Goal: Transaction & Acquisition: Purchase product/service

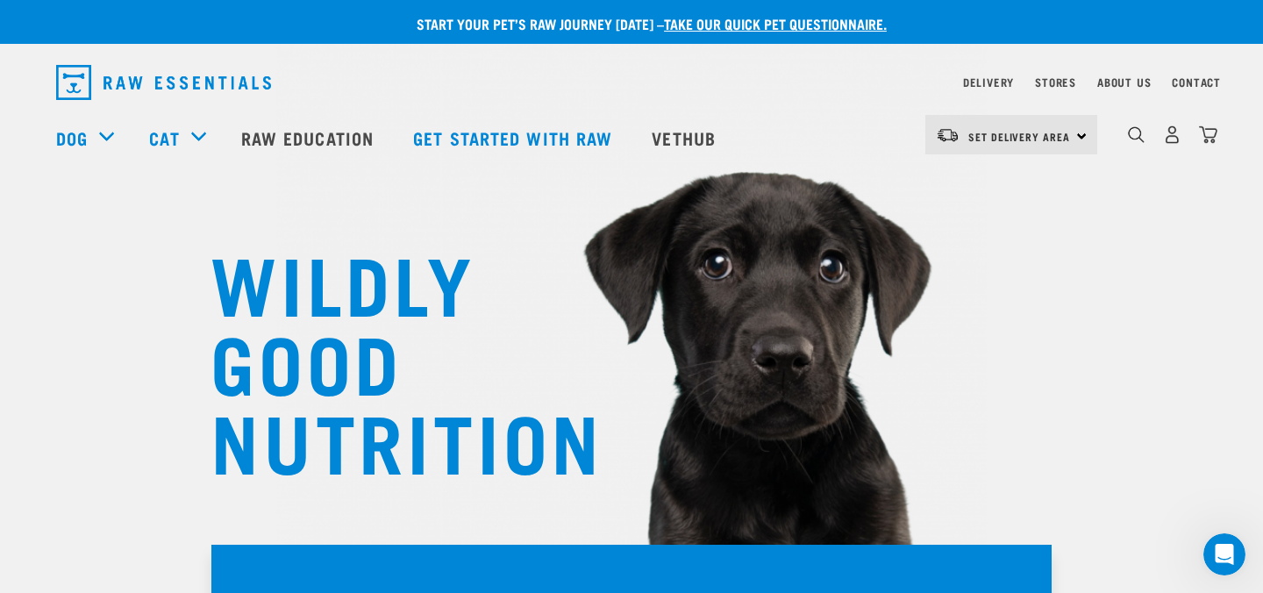
click at [1148, 126] on div "0" at bounding box center [1172, 134] width 90 height 39
click at [1132, 138] on img "dropdown navigation" at bounding box center [1136, 134] width 17 height 17
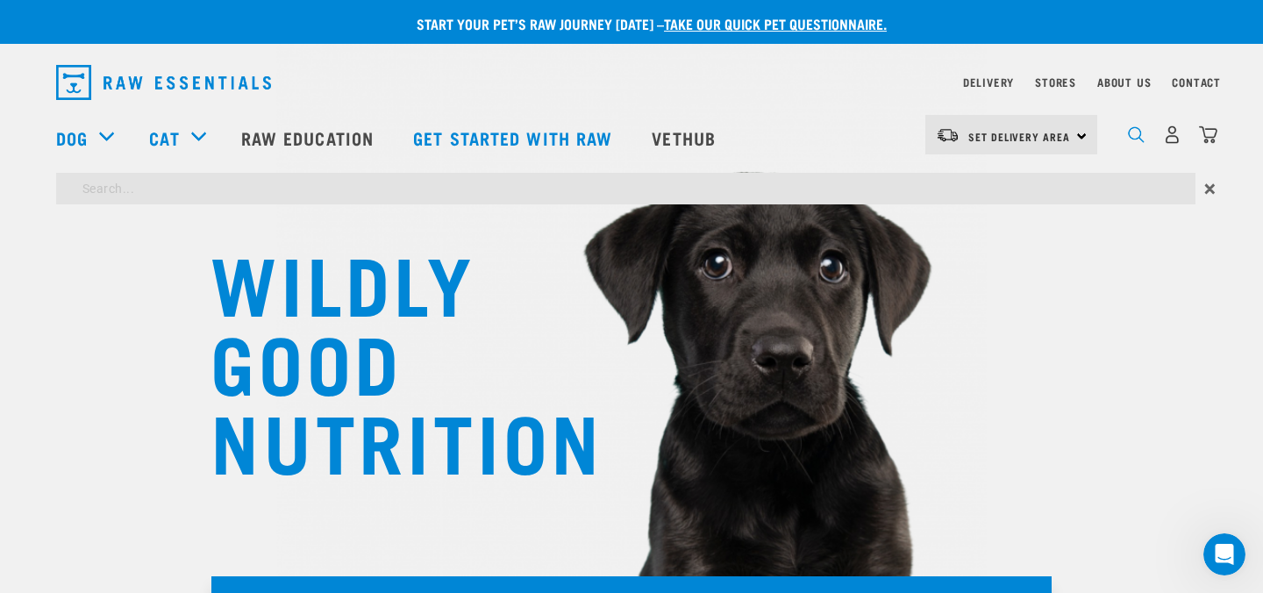
click at [1132, 138] on img "dropdown navigation" at bounding box center [1136, 134] width 17 height 17
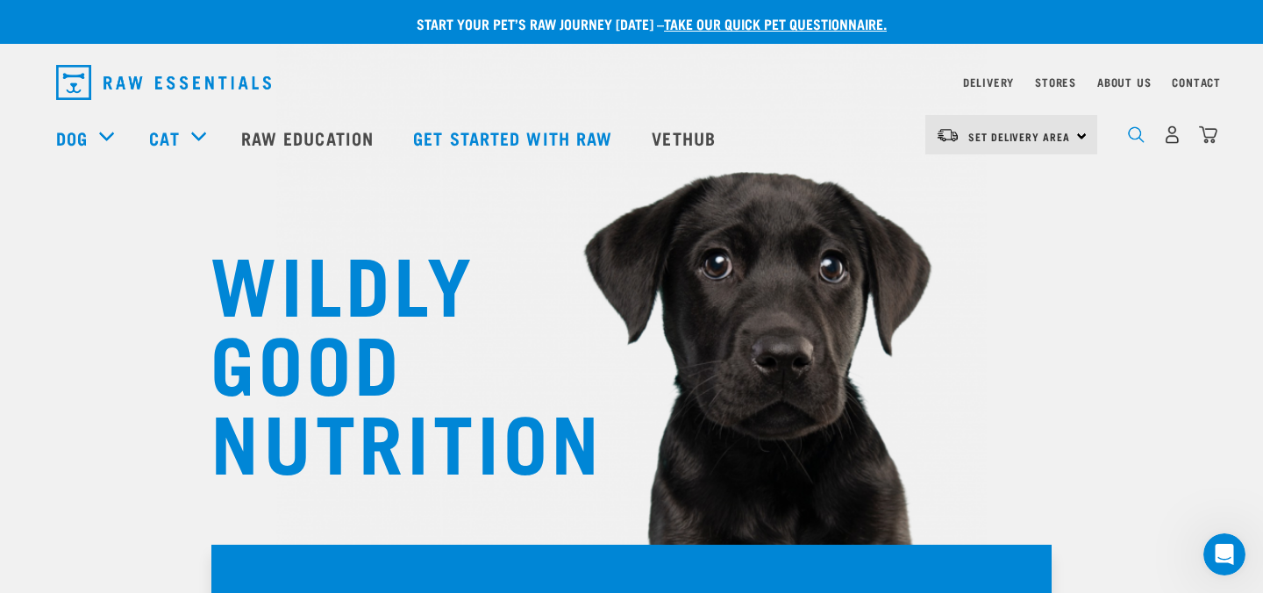
click at [1133, 138] on img "dropdown navigation" at bounding box center [1136, 134] width 17 height 17
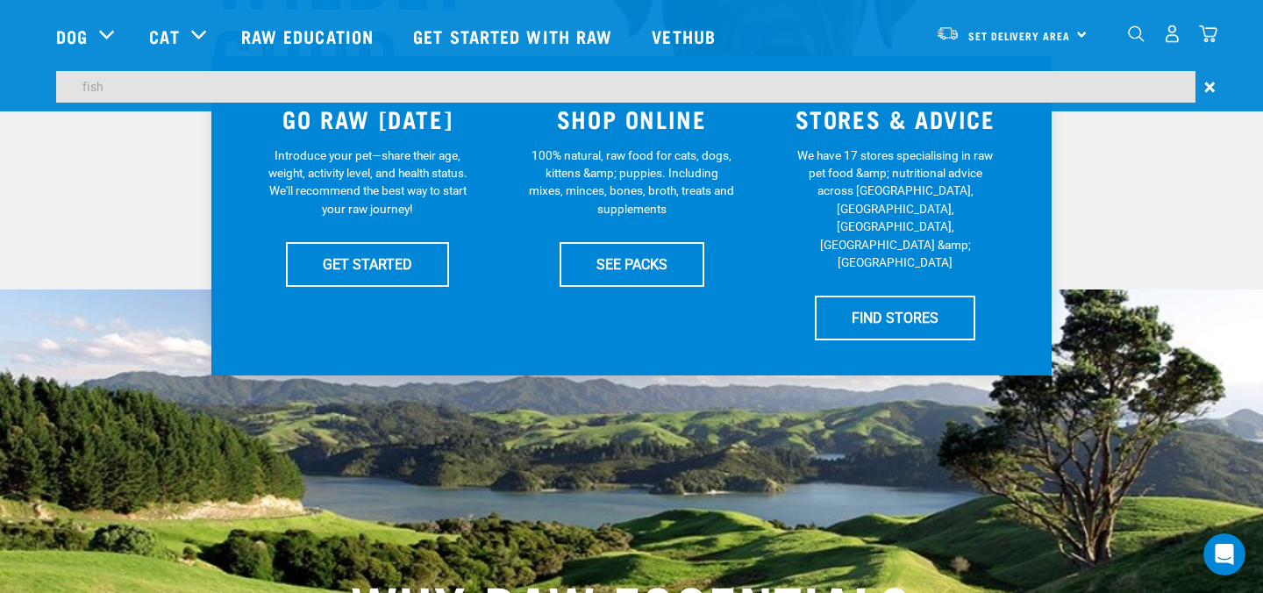
scroll to position [300, 0]
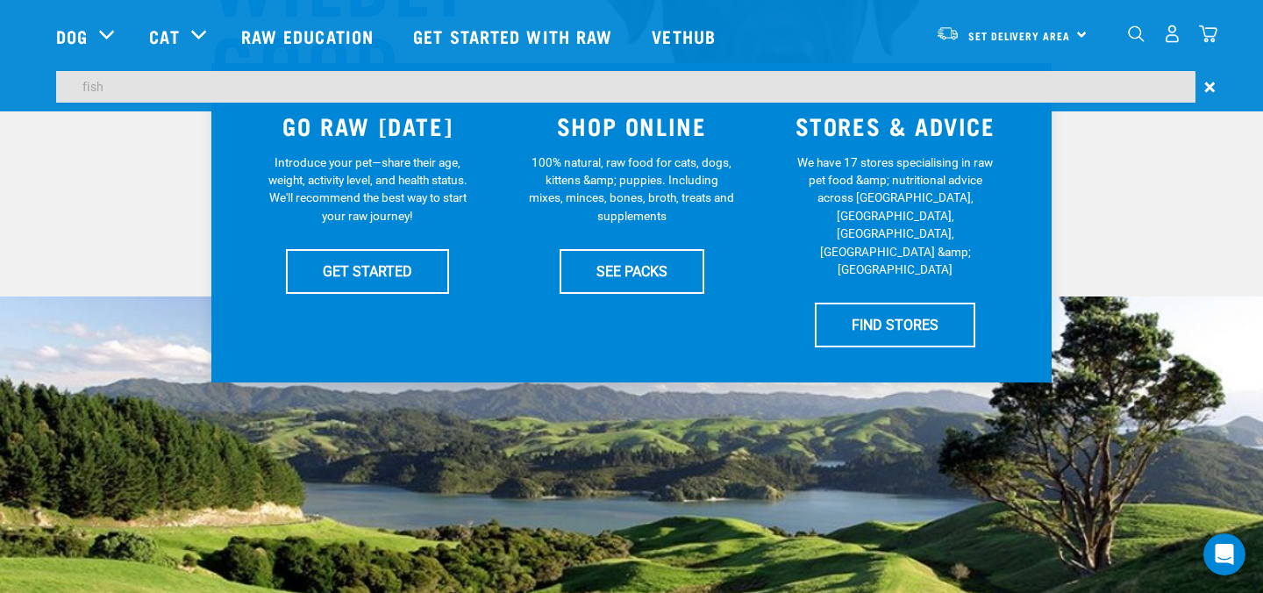
click at [149, 96] on input "fish" at bounding box center [625, 87] width 1139 height 32
type input "fishd"
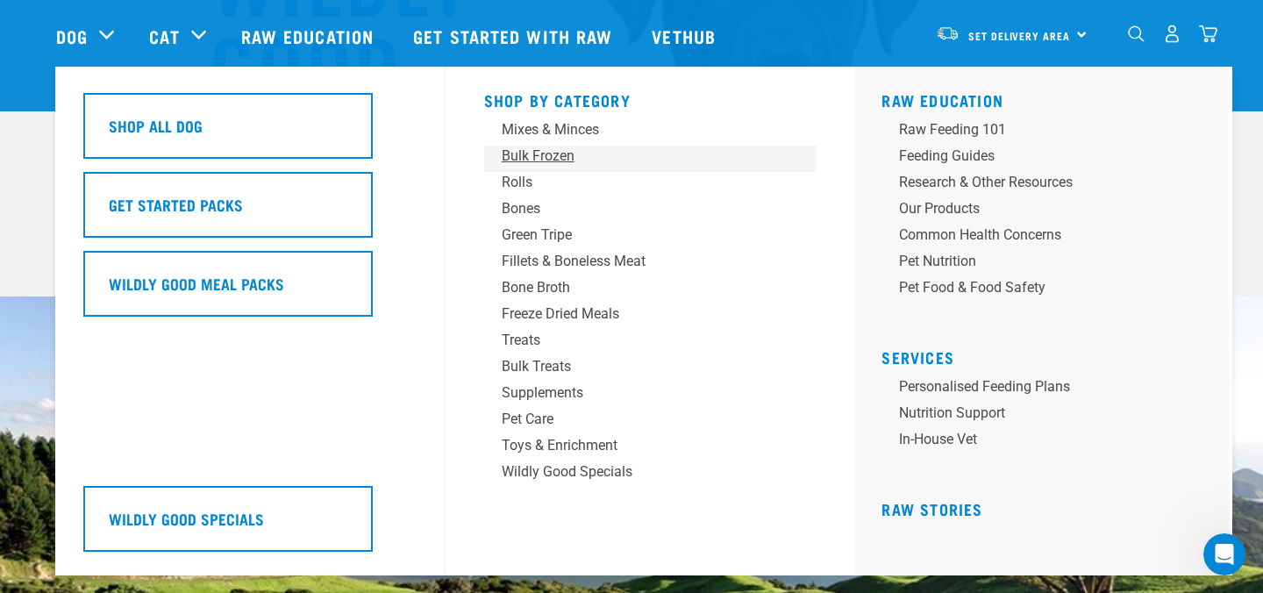
click at [557, 158] on div "Bulk Frozen" at bounding box center [639, 156] width 274 height 21
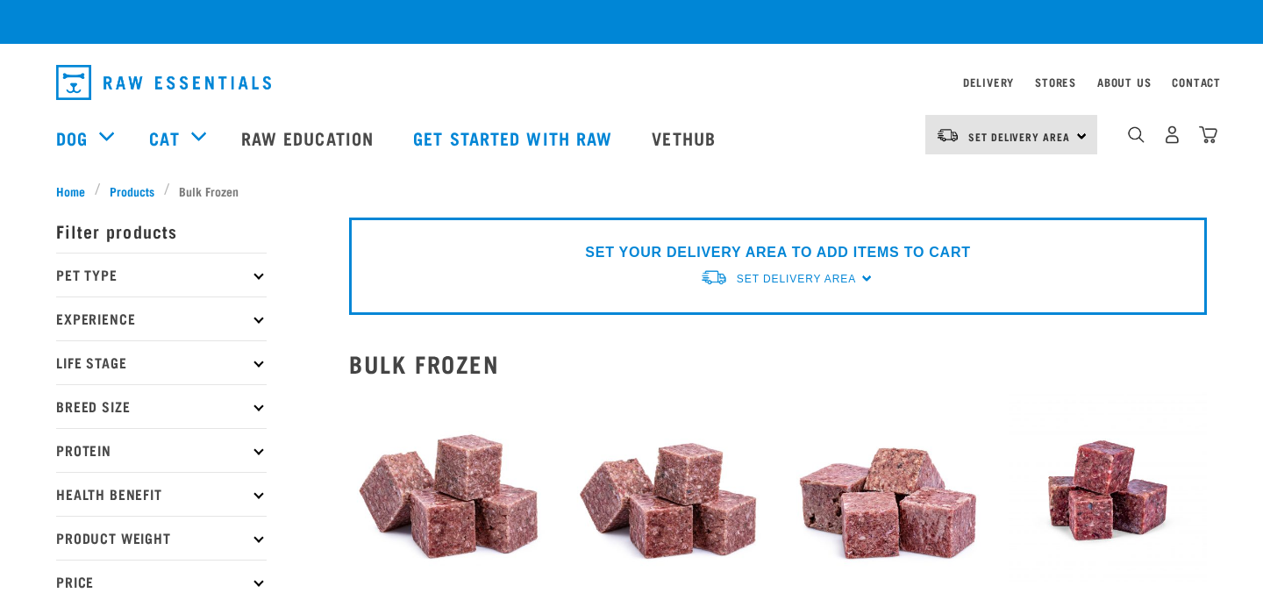
checkbox input "true"
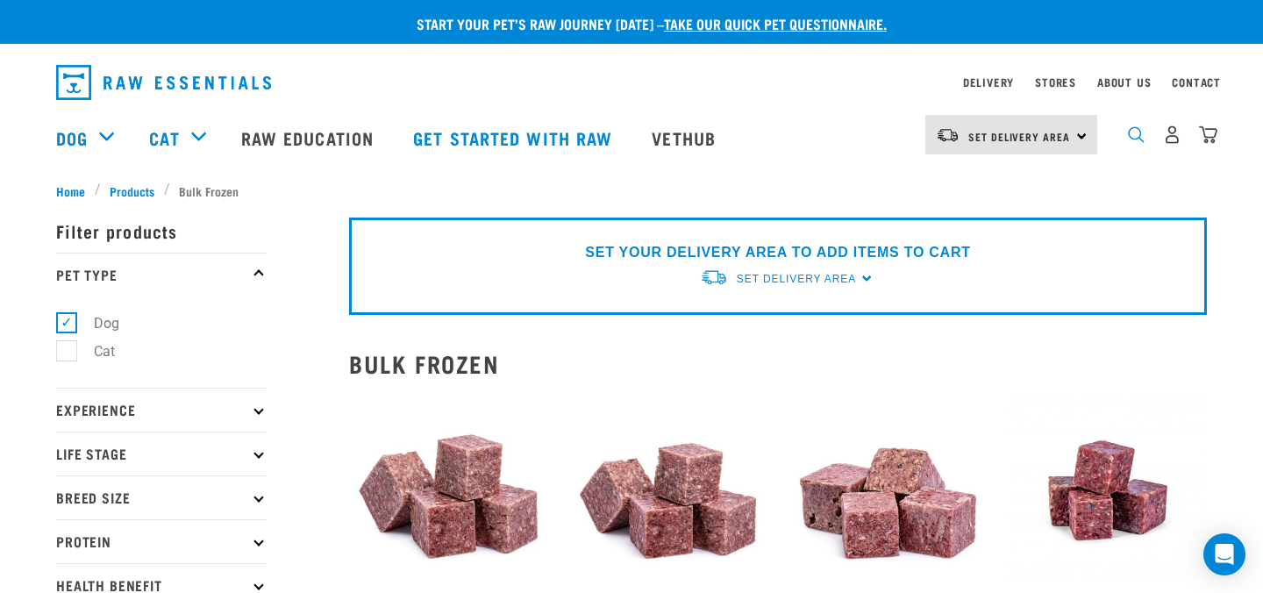
click at [1128, 130] on img "dropdown navigation" at bounding box center [1136, 134] width 17 height 17
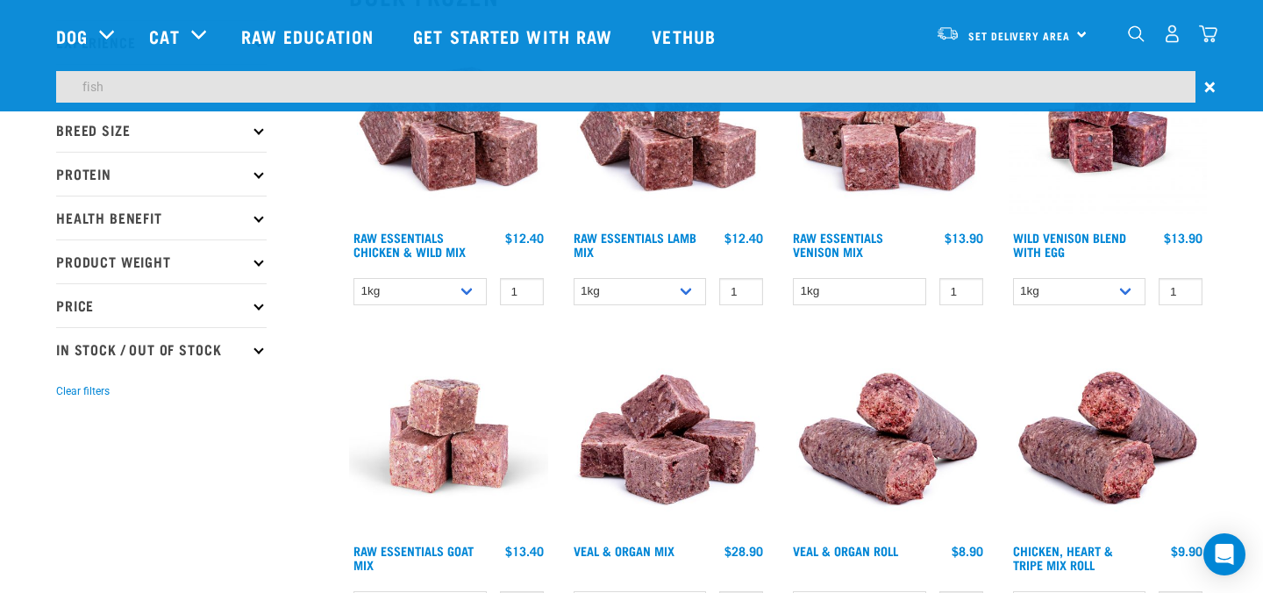
scroll to position [186, 0]
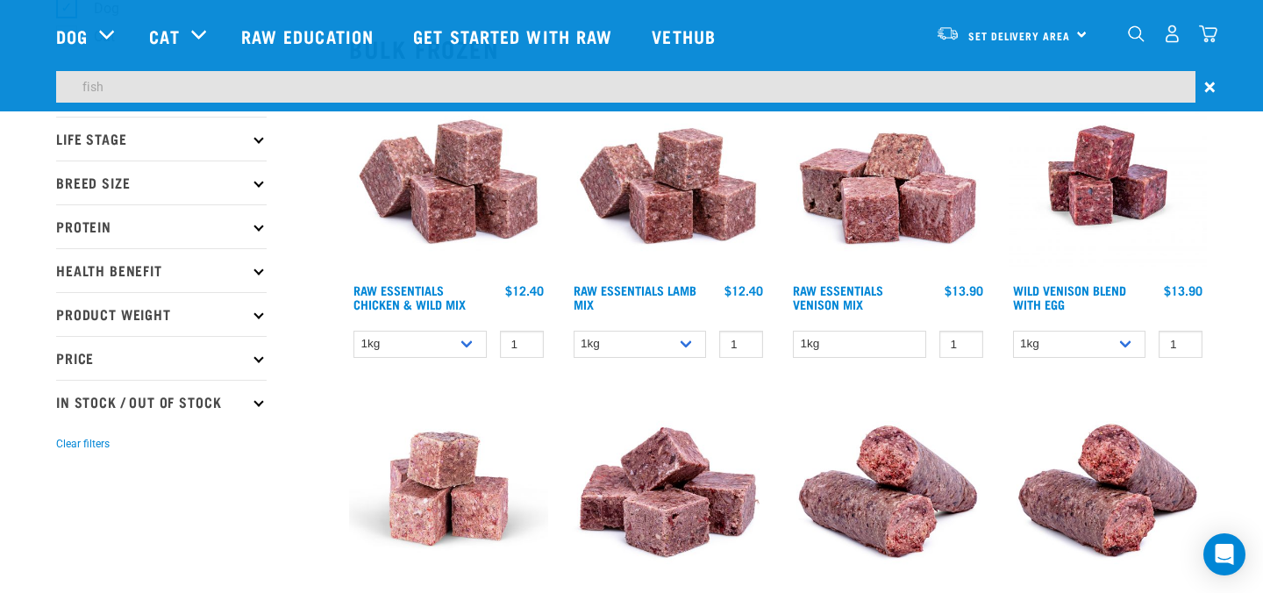
click at [112, 78] on input "fish" at bounding box center [625, 87] width 1139 height 32
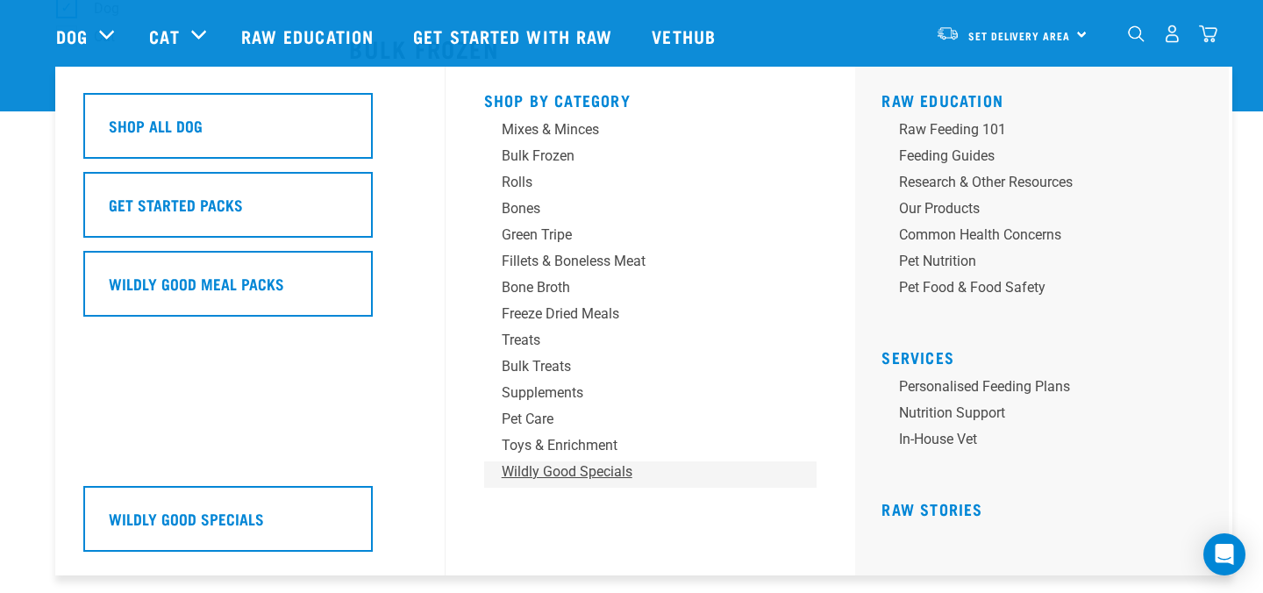
scroll to position [239, 0]
click at [562, 470] on div "Wildly Good Specials" at bounding box center [639, 471] width 274 height 21
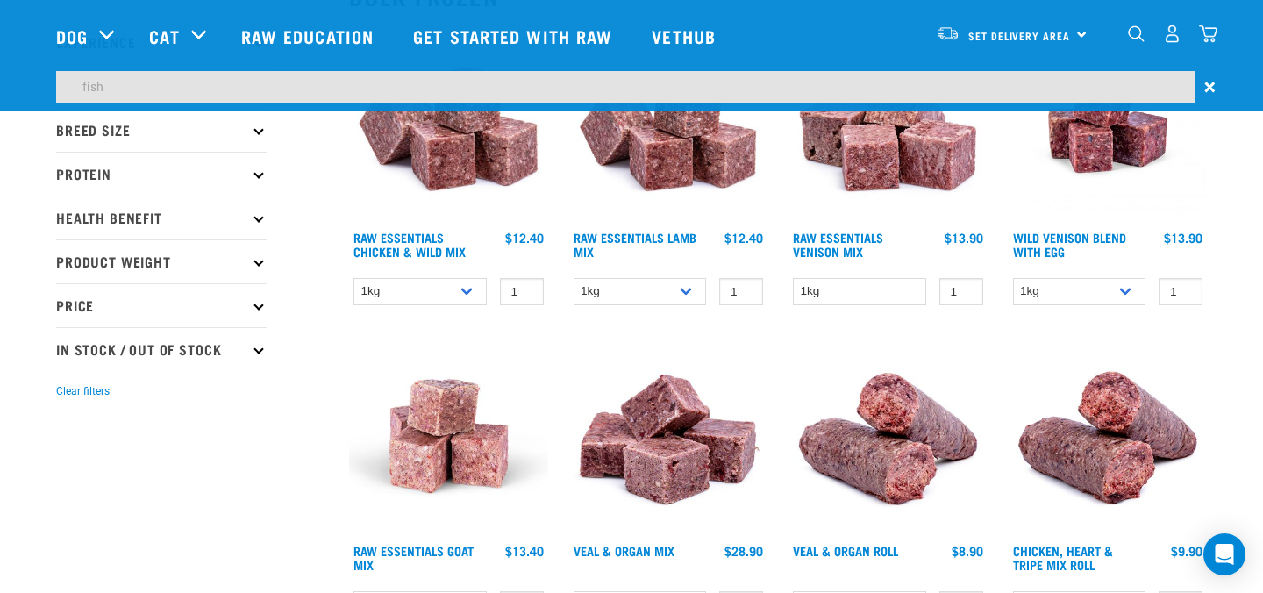
click at [1151, 26] on div "0" at bounding box center [1172, 33] width 90 height 39
click at [1137, 38] on img "dropdown navigation" at bounding box center [1136, 33] width 17 height 17
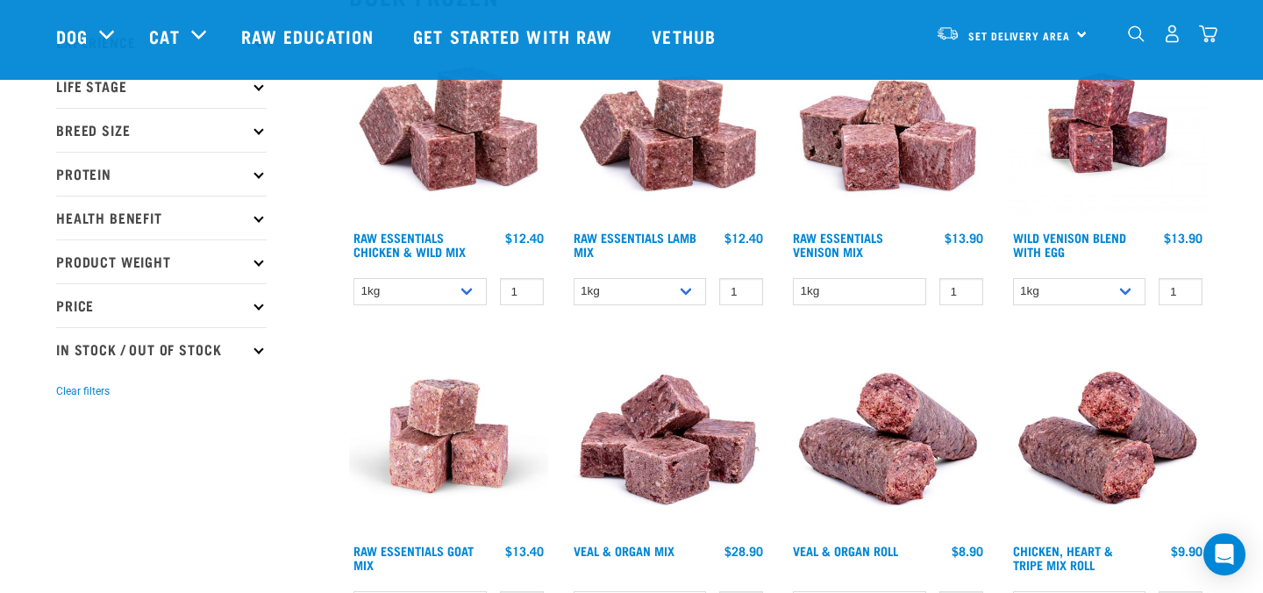
click at [1137, 38] on img "dropdown navigation" at bounding box center [1136, 33] width 17 height 17
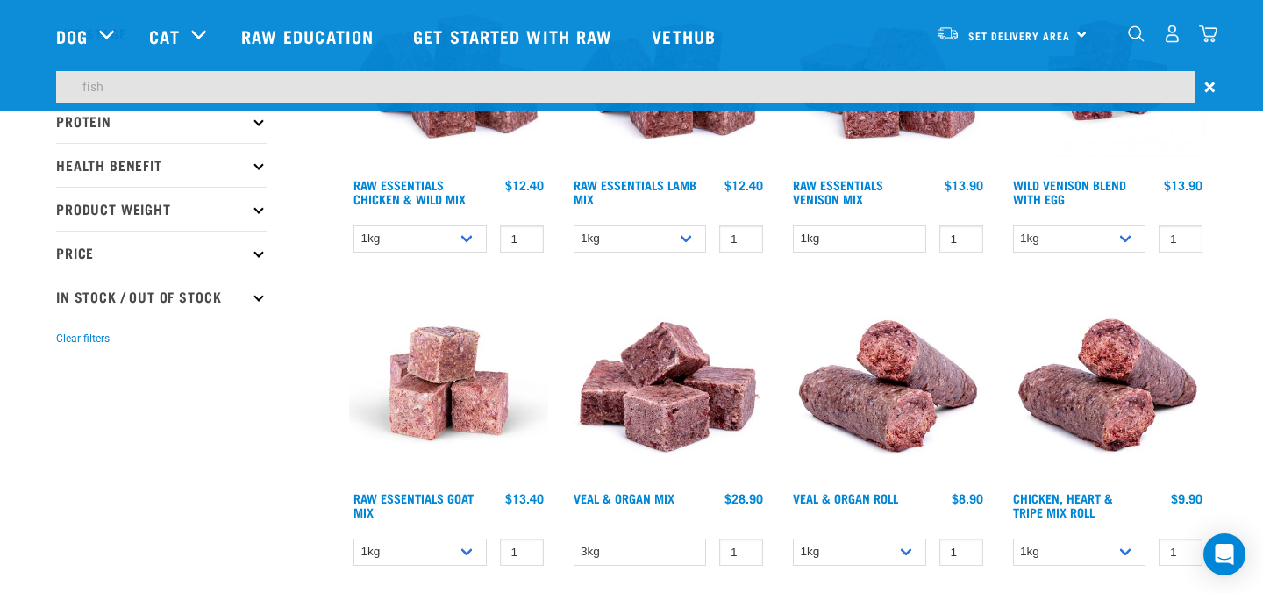
scroll to position [186, 0]
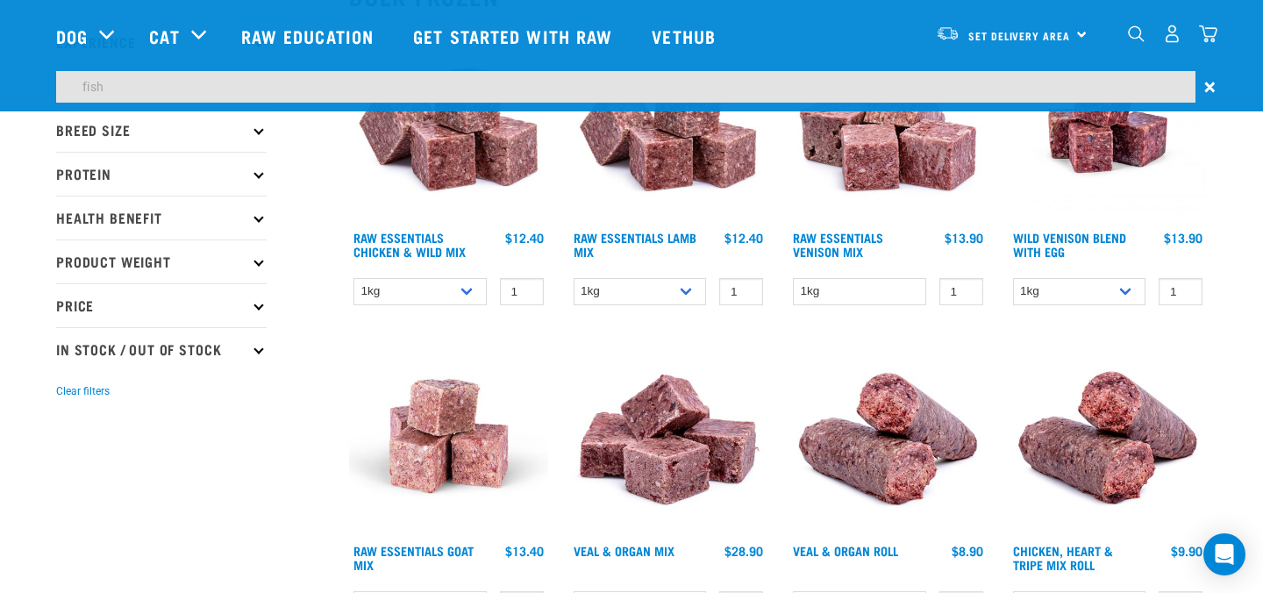
click at [575, 93] on input "fish" at bounding box center [625, 87] width 1139 height 32
paste input "pilchards"
type input "pilchards"
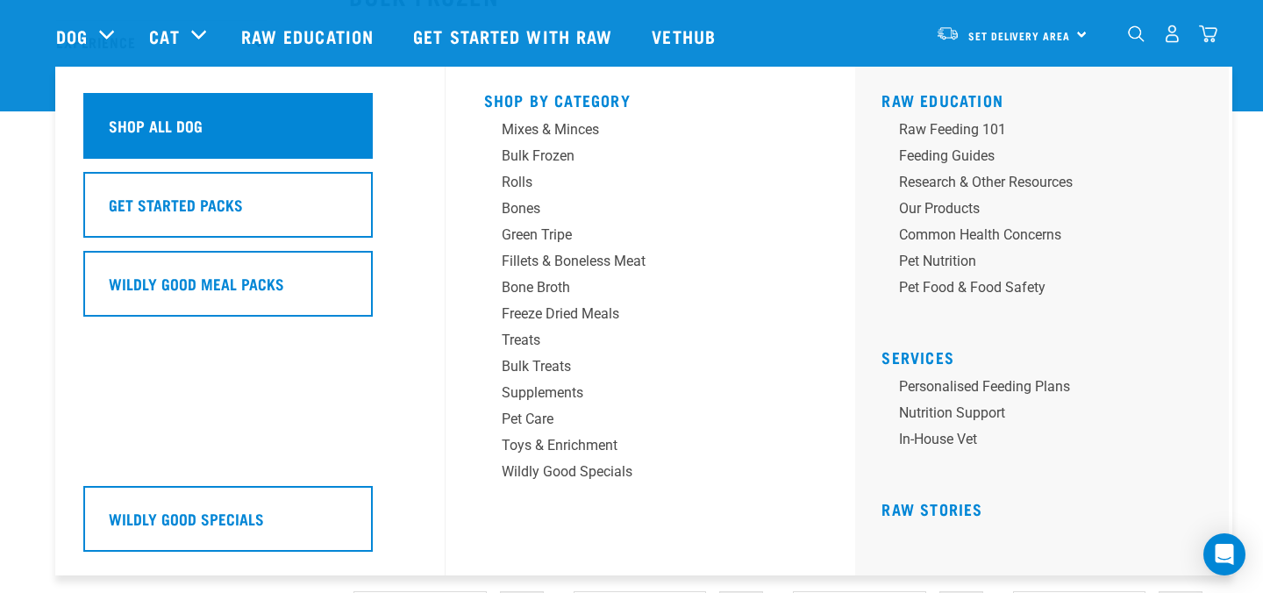
scroll to position [239, 0]
click at [199, 122] on h5 "Shop All Dog" at bounding box center [156, 125] width 94 height 23
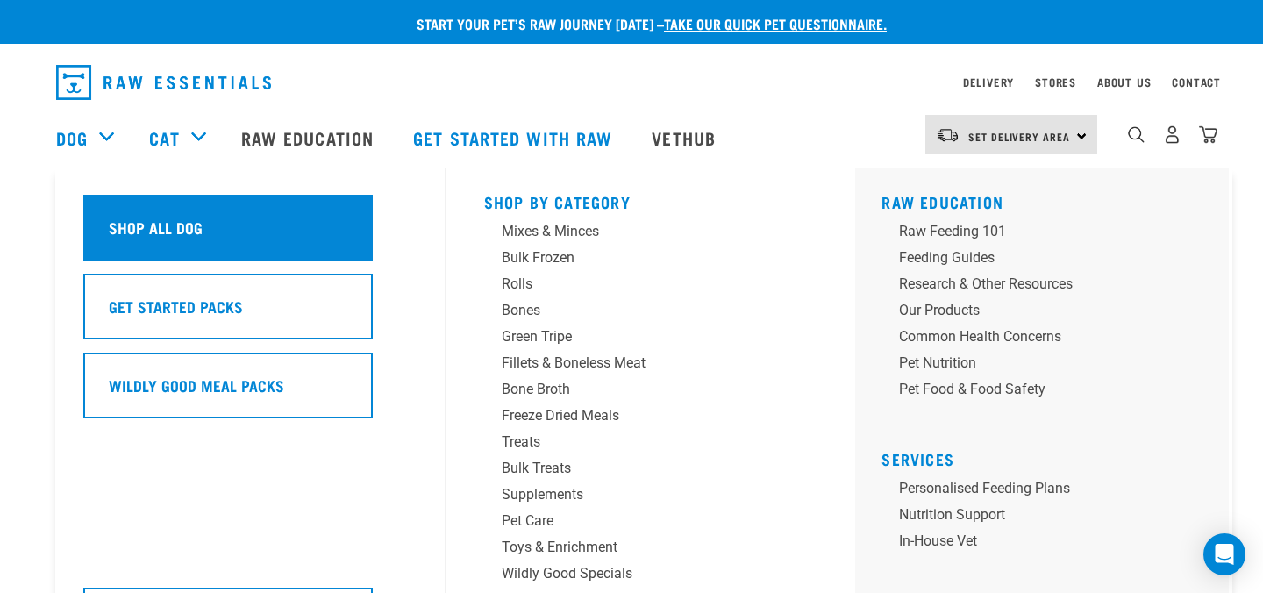
click at [139, 217] on h5 "Shop All Dog" at bounding box center [156, 227] width 94 height 23
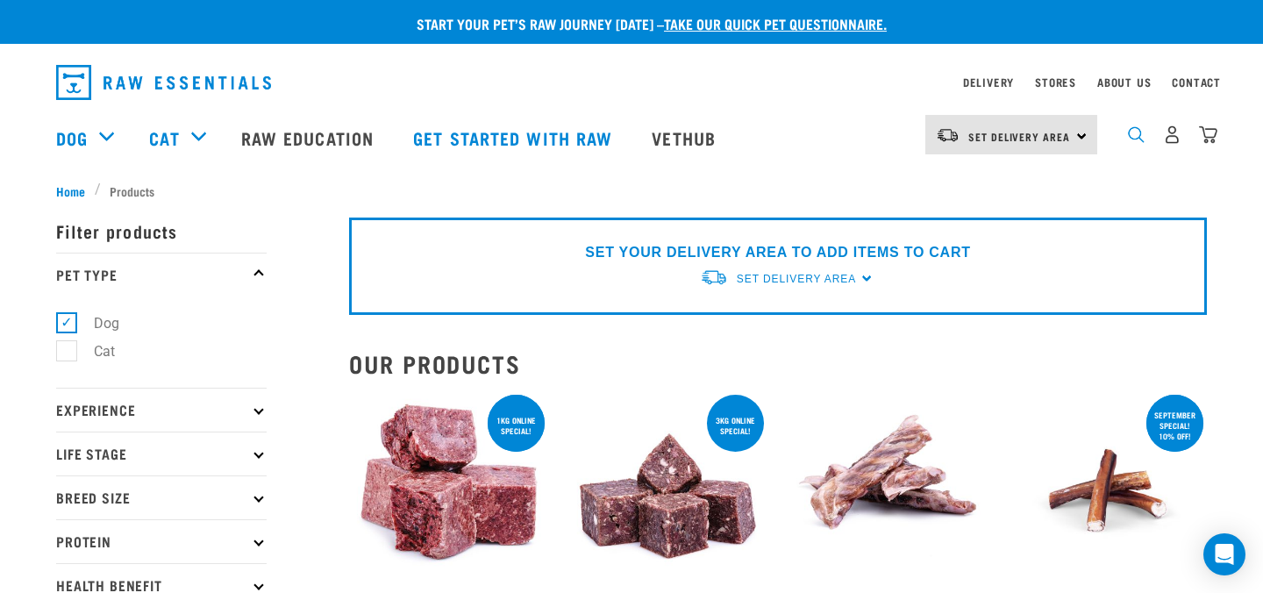
click at [1138, 137] on img "dropdown navigation" at bounding box center [1136, 134] width 17 height 17
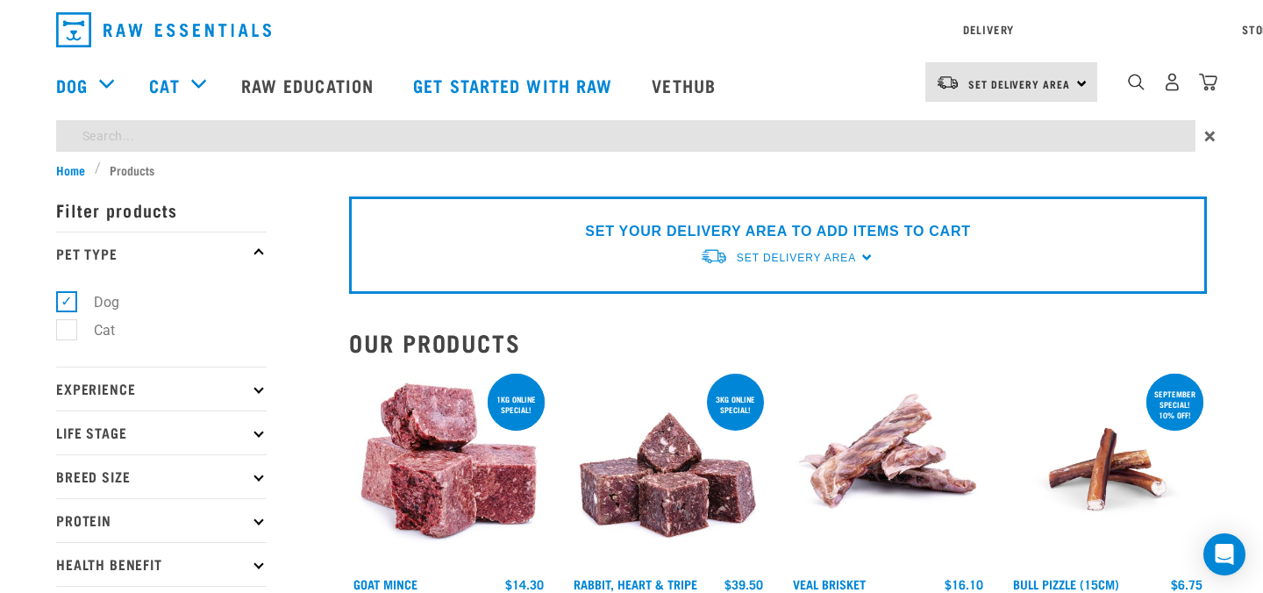
type input "fish"
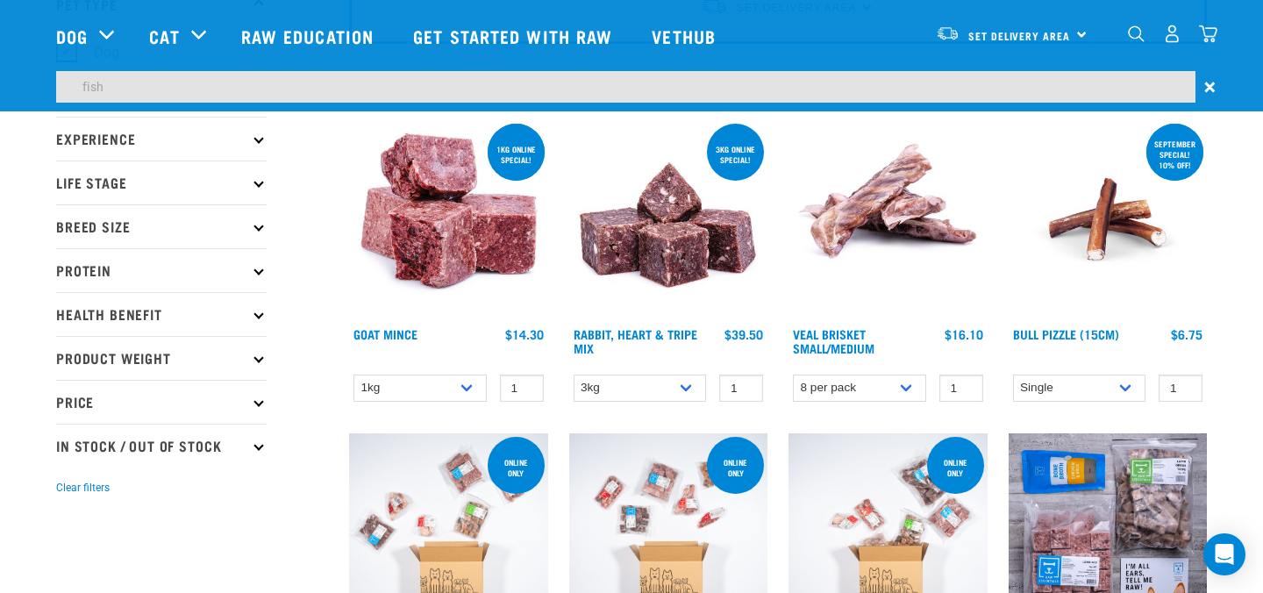
scroll to position [93, 0]
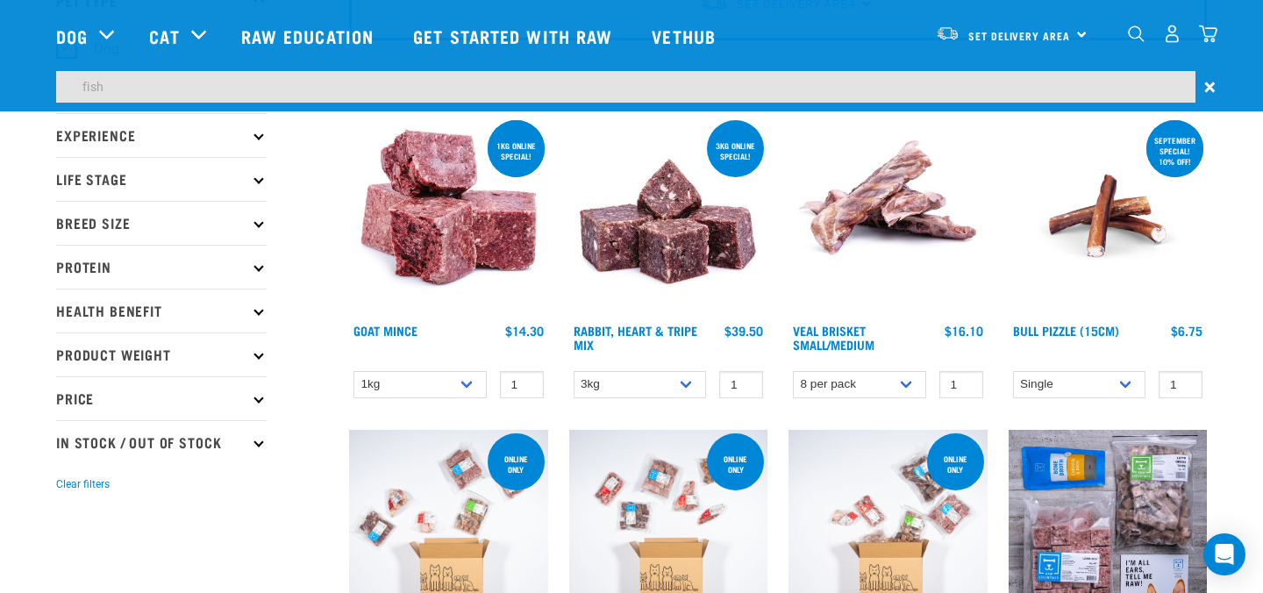
click at [1137, 31] on img "dropdown navigation" at bounding box center [1136, 33] width 17 height 17
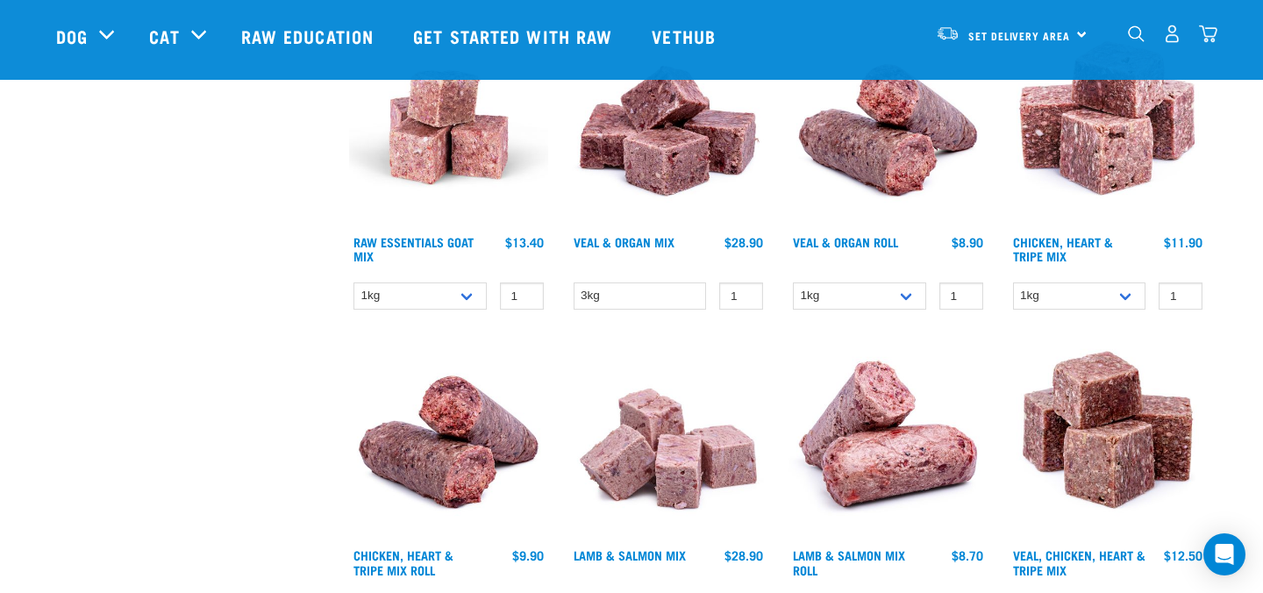
scroll to position [1593, 0]
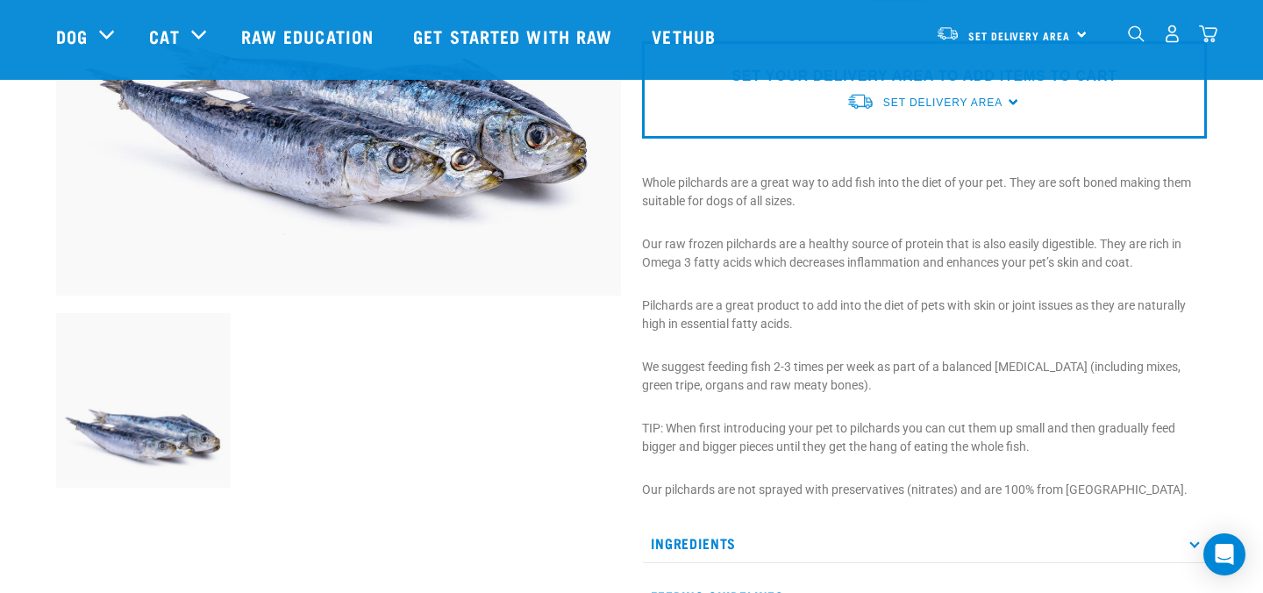
scroll to position [398, 0]
